Goal: Check status: Check status

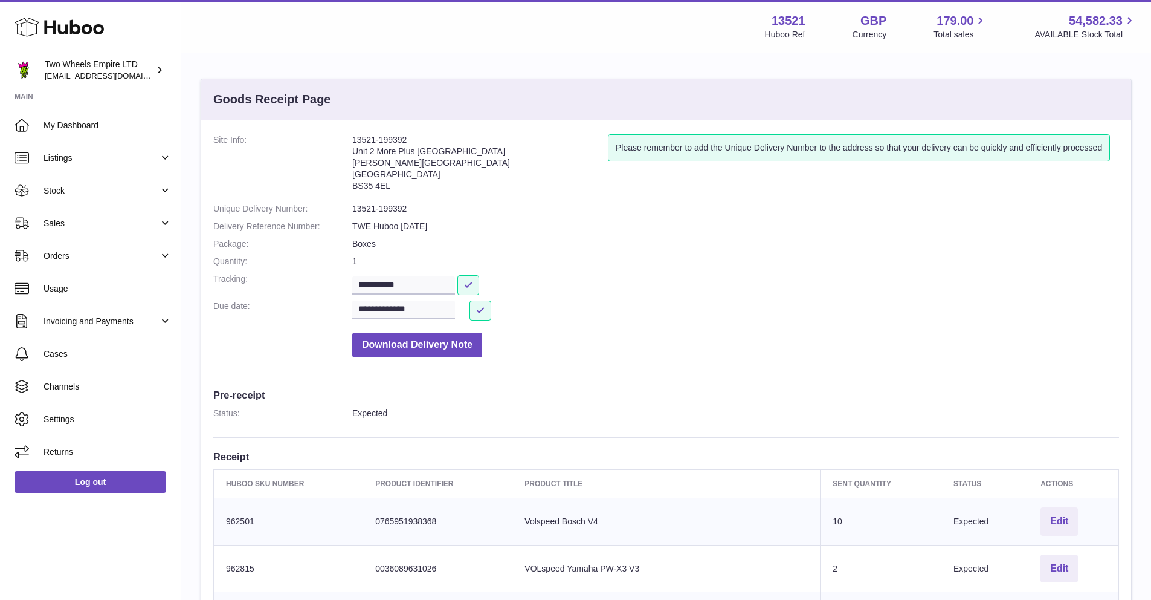
click at [84, 23] on icon at bounding box center [59, 27] width 89 height 24
click at [76, 222] on span "Sales" at bounding box center [101, 223] width 115 height 11
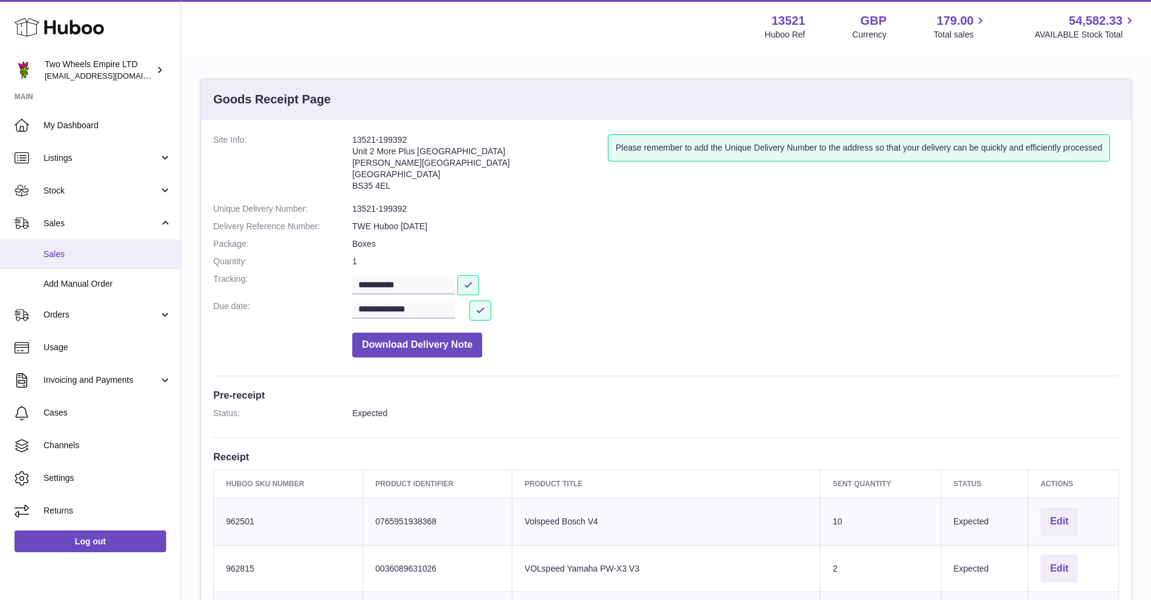
click at [77, 256] on span "Sales" at bounding box center [108, 253] width 128 height 11
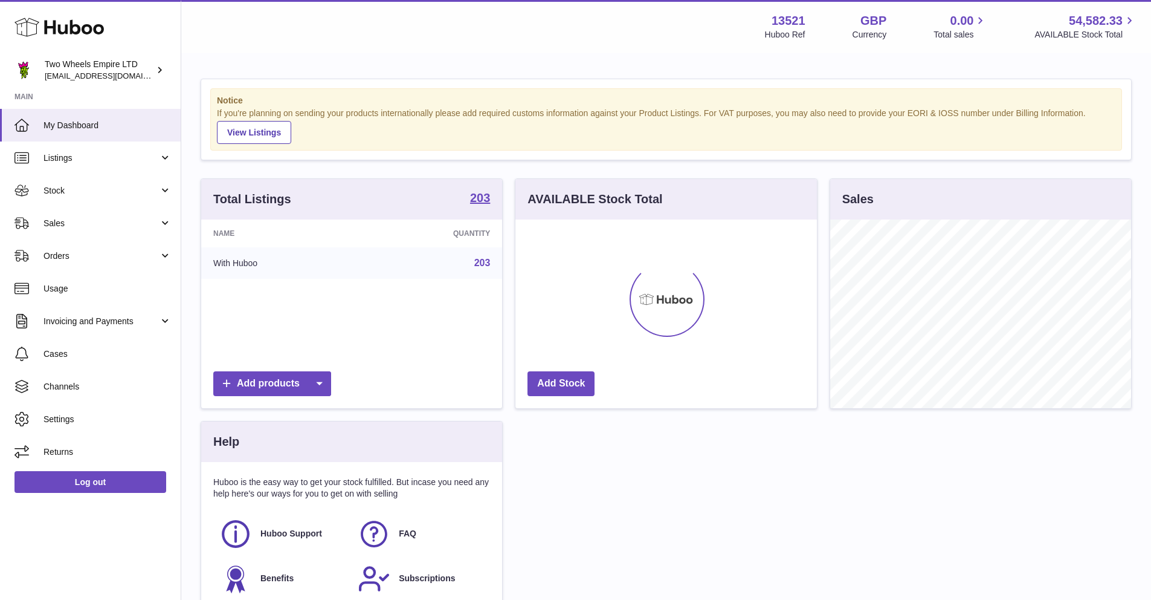
scroll to position [189, 302]
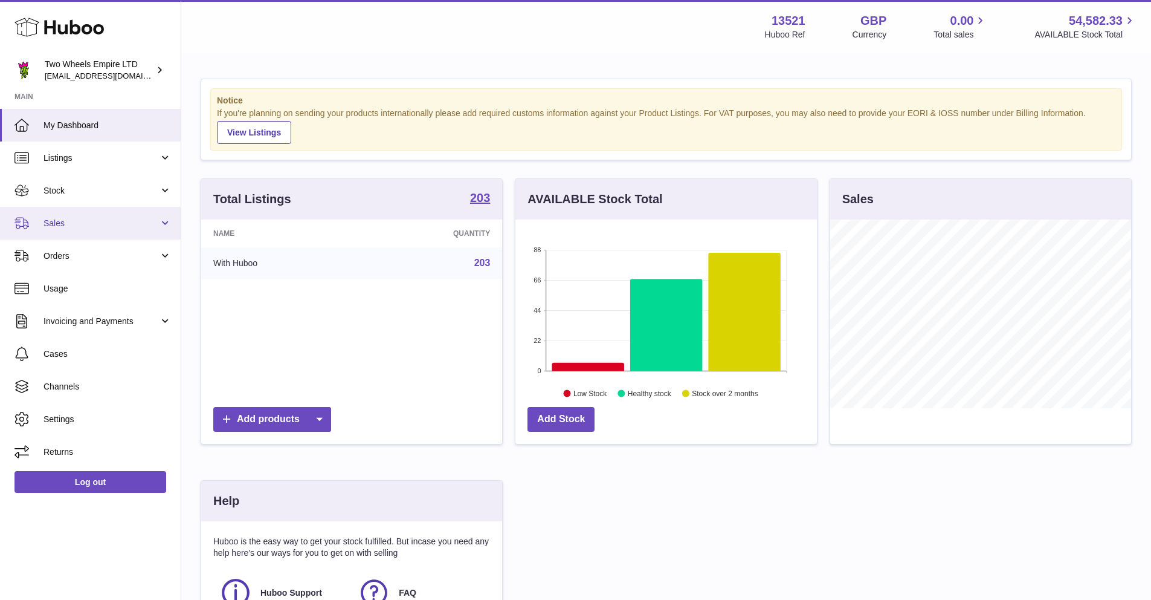
click at [102, 225] on span "Sales" at bounding box center [101, 223] width 115 height 11
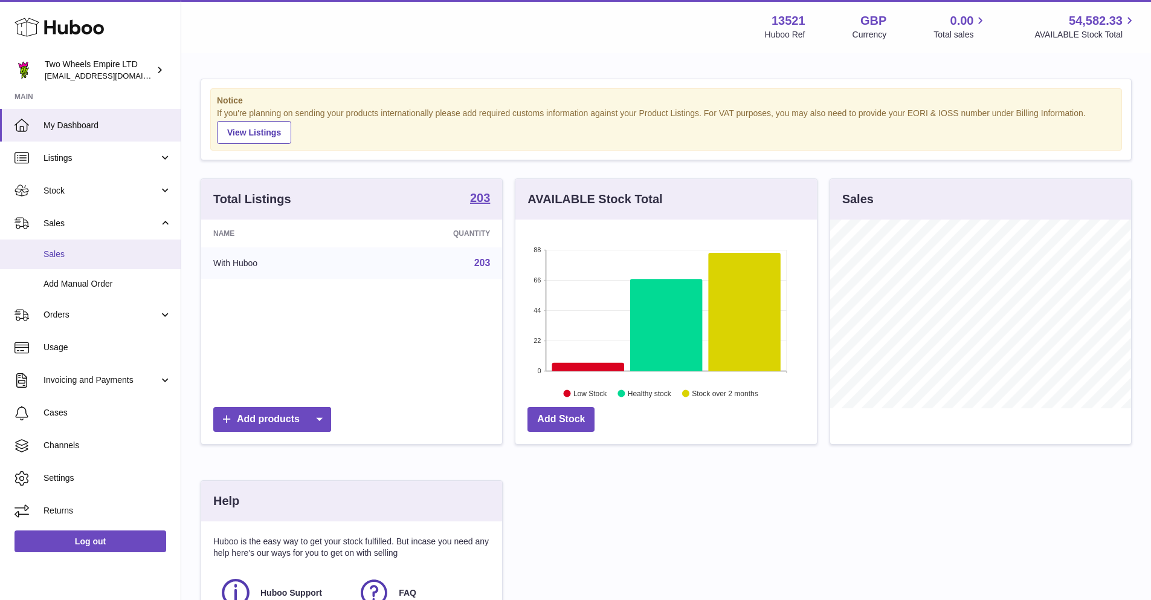
click at [91, 249] on span "Sales" at bounding box center [108, 253] width 128 height 11
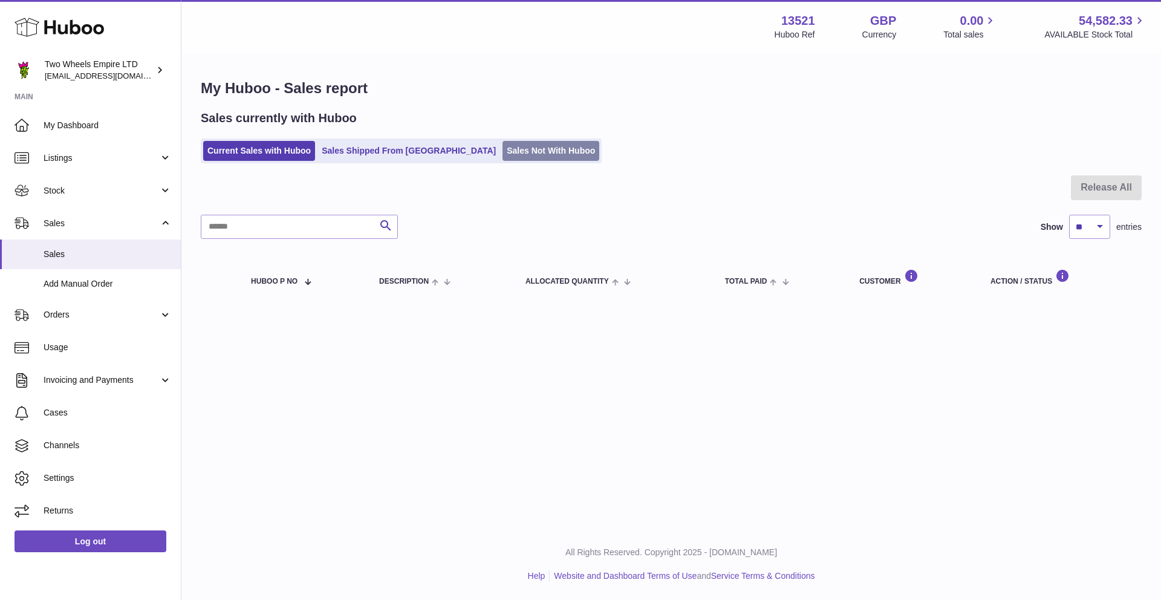
click at [502, 147] on link "Sales Not With Huboo" at bounding box center [550, 151] width 97 height 20
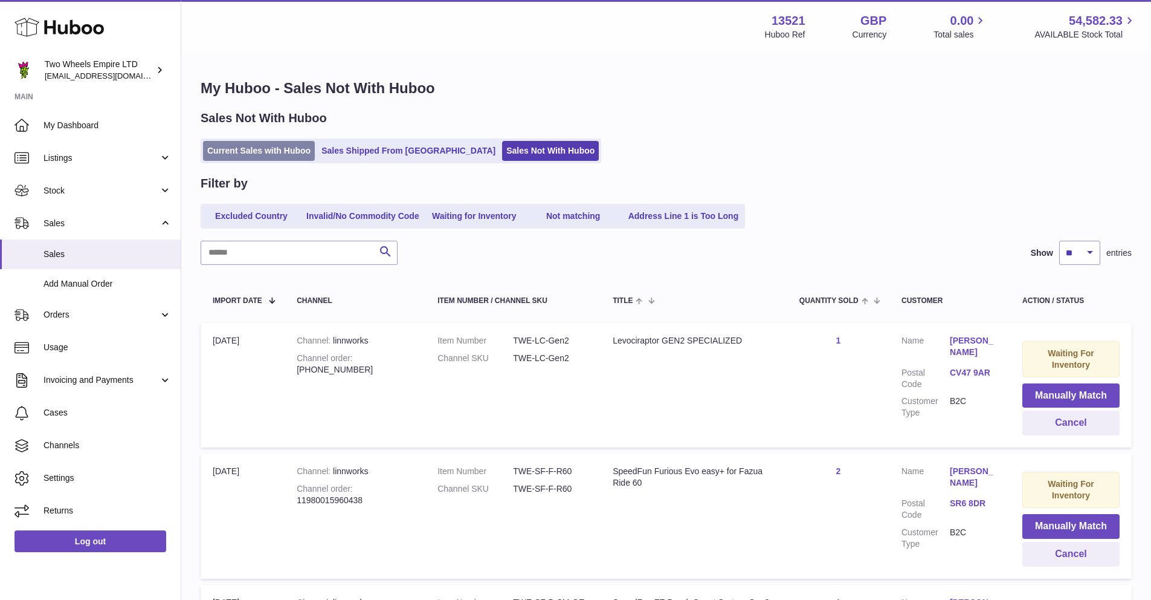
click at [265, 151] on link "Current Sales with Huboo" at bounding box center [259, 151] width 112 height 20
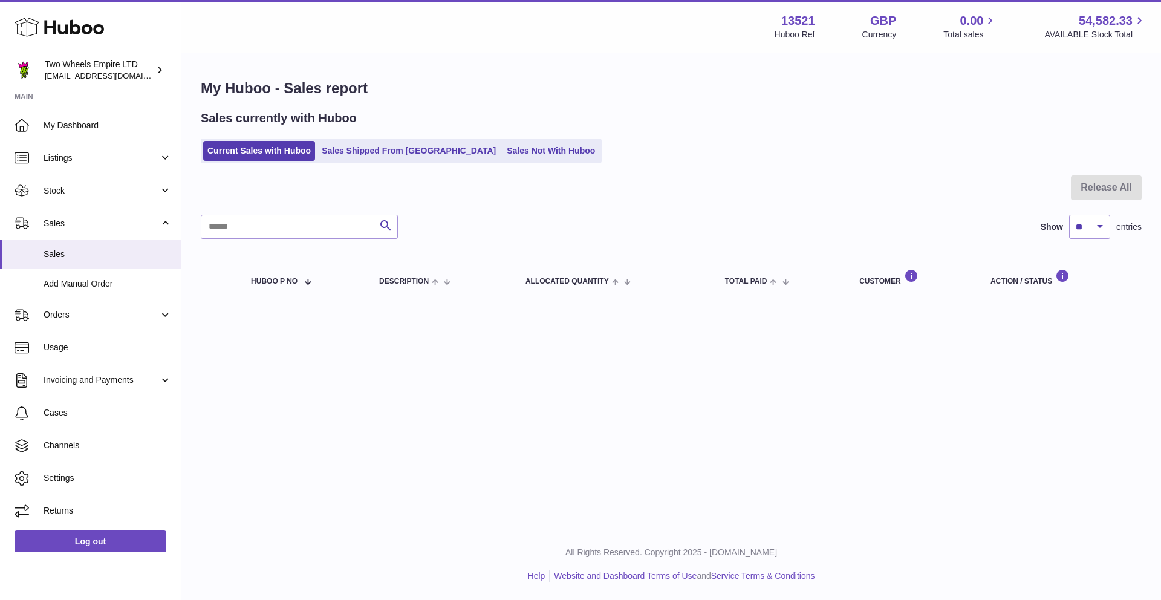
click at [375, 151] on link "Sales Shipped From [GEOGRAPHIC_DATA]" at bounding box center [408, 151] width 183 height 20
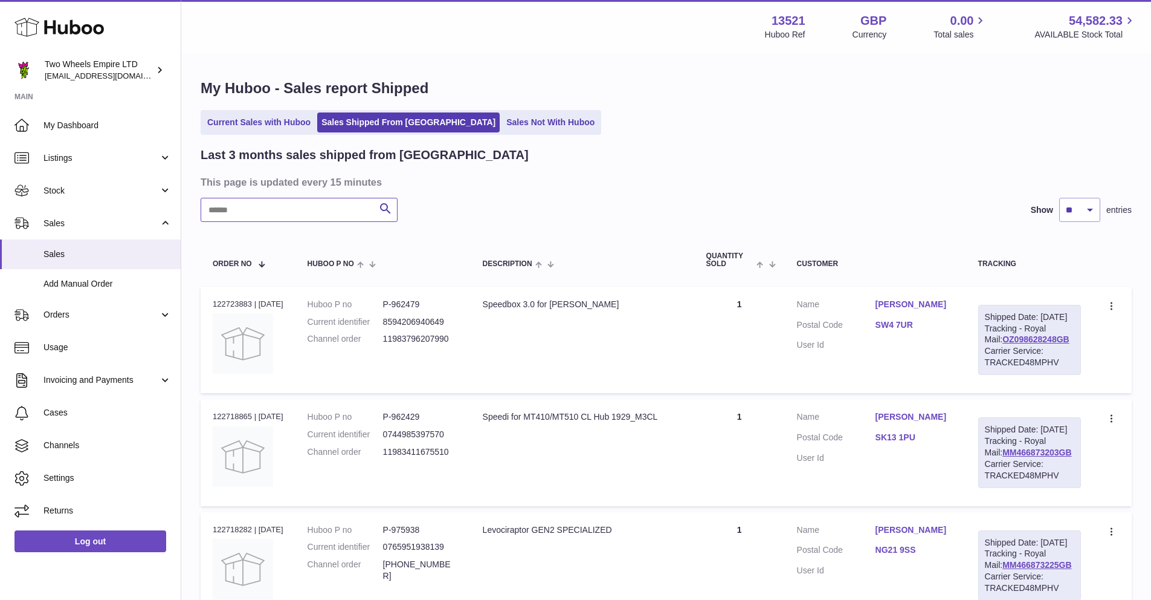
click at [282, 213] on input "text" at bounding box center [299, 210] width 197 height 24
type input "******"
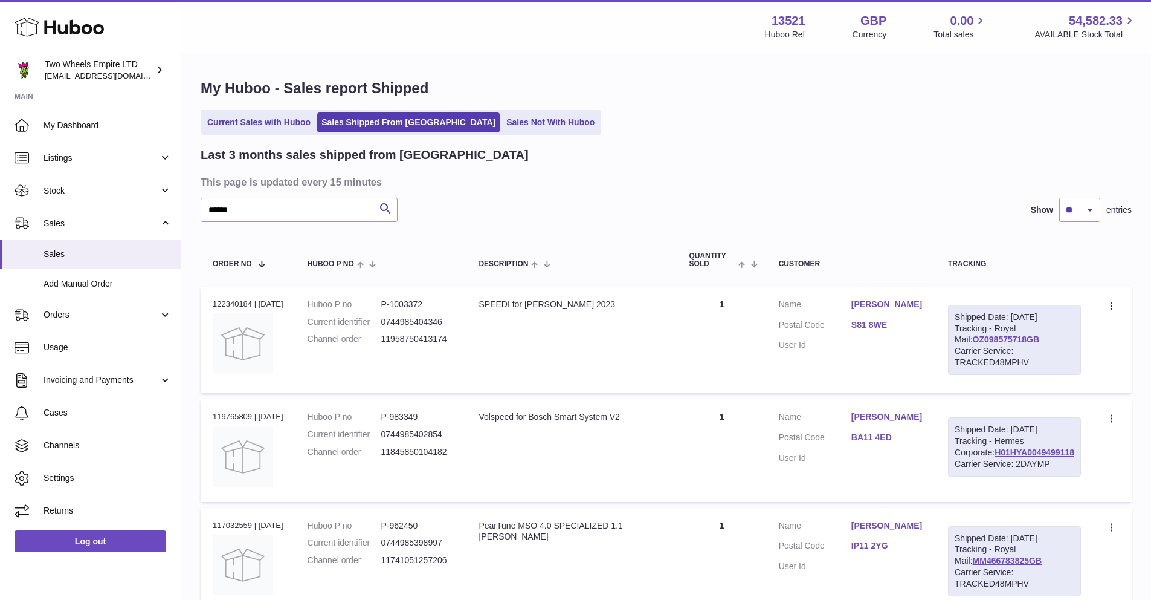
drag, startPoint x: 1063, startPoint y: 351, endPoint x: 992, endPoint y: 351, distance: 70.1
click at [992, 351] on div "Shipped Date: 6th Aug 2025 Tracking - Royal Mail: OZ098575718GB Carrier Service…" at bounding box center [1014, 340] width 133 height 70
copy link "OZ098575718GB"
click at [278, 204] on input "******" at bounding box center [299, 210] width 197 height 24
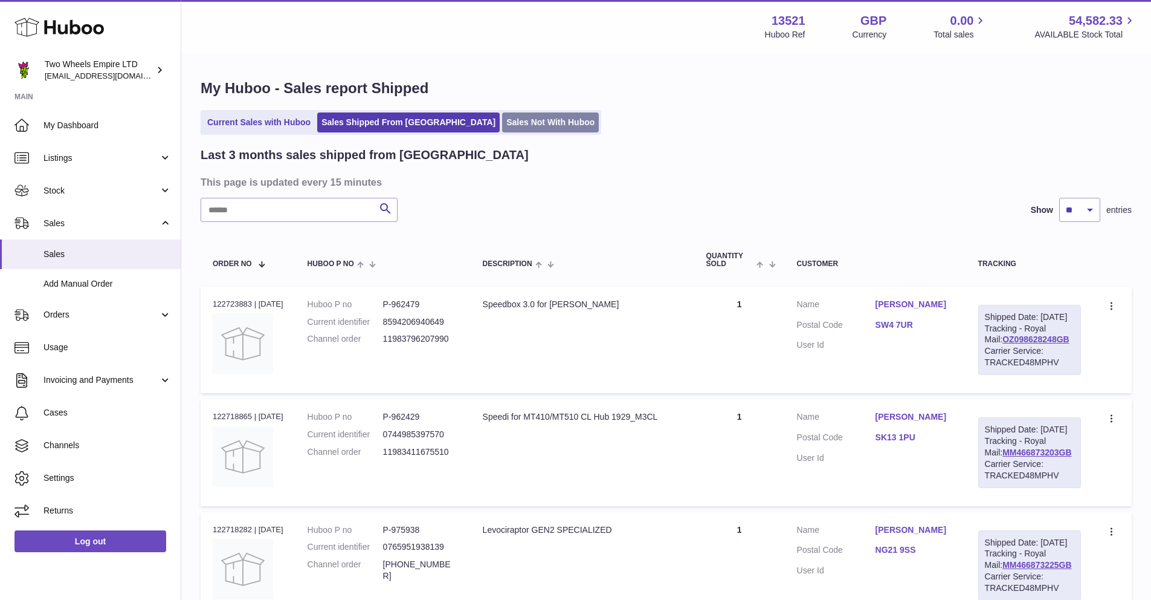
click at [502, 121] on link "Sales Not With Huboo" at bounding box center [550, 122] width 97 height 20
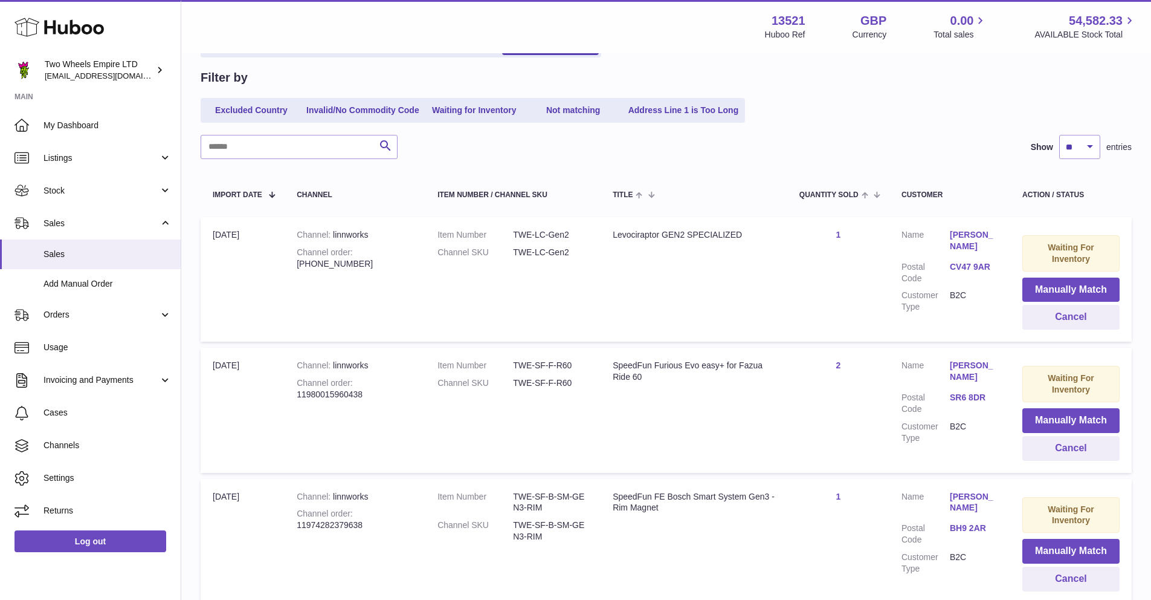
scroll to position [16, 0]
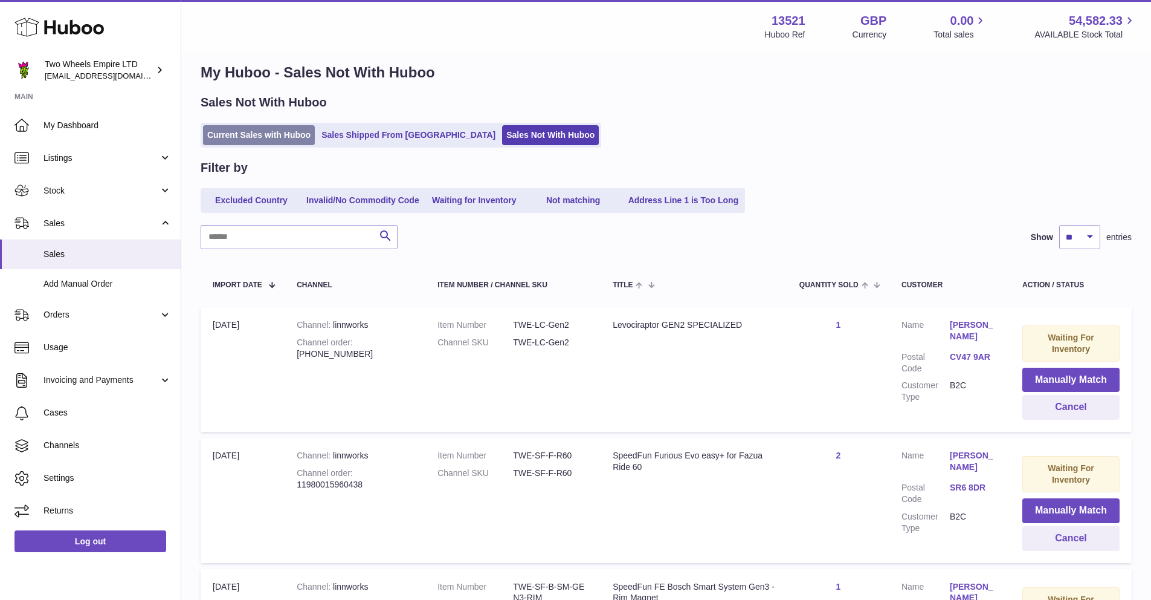
click at [250, 140] on link "Current Sales with Huboo" at bounding box center [259, 135] width 112 height 20
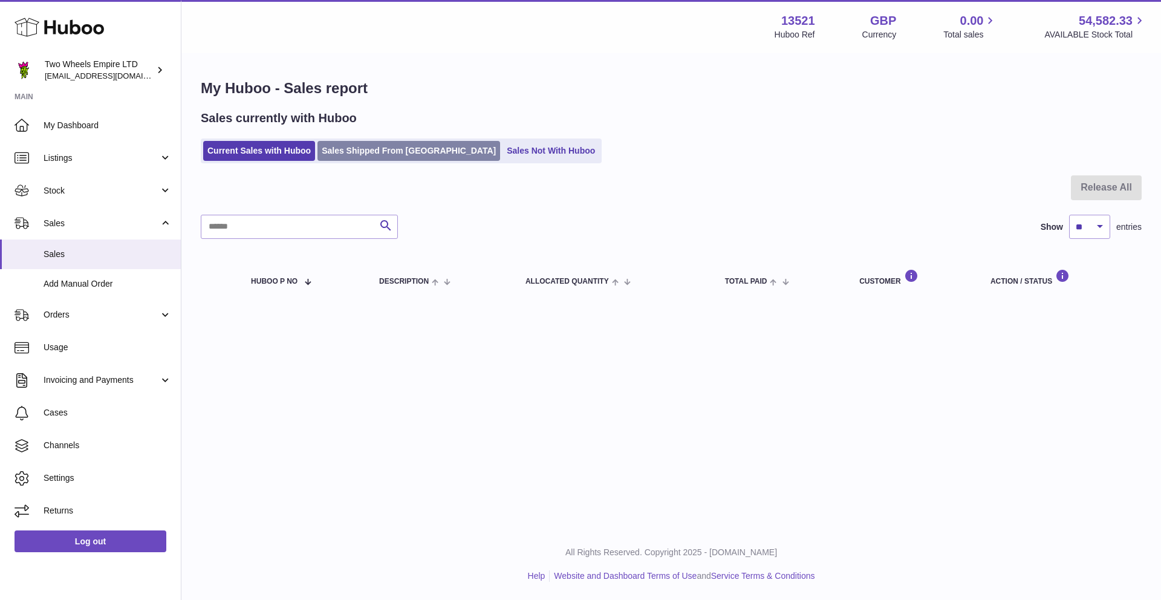
click at [350, 154] on link "Sales Shipped From [GEOGRAPHIC_DATA]" at bounding box center [408, 151] width 183 height 20
